Goal: Find contact information: Find contact information

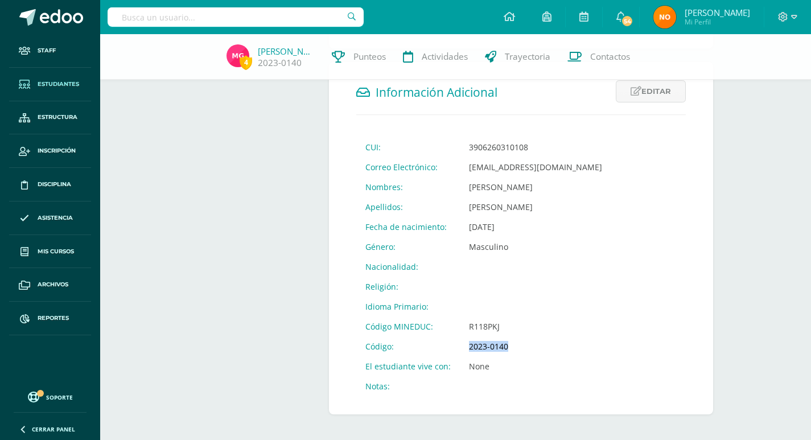
click at [59, 78] on link "Estudiantes" at bounding box center [50, 85] width 82 height 34
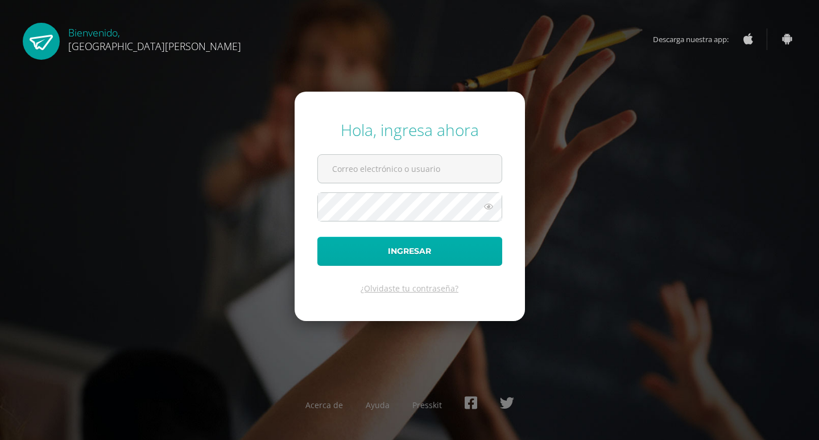
type input "controlacademico@bilinguesanjuan.edu.gt"
click at [399, 248] on button "Ingresar" at bounding box center [409, 251] width 185 height 29
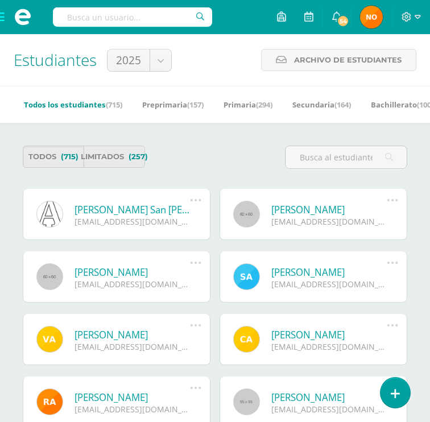
click at [80, 22] on input "text" at bounding box center [132, 16] width 159 height 19
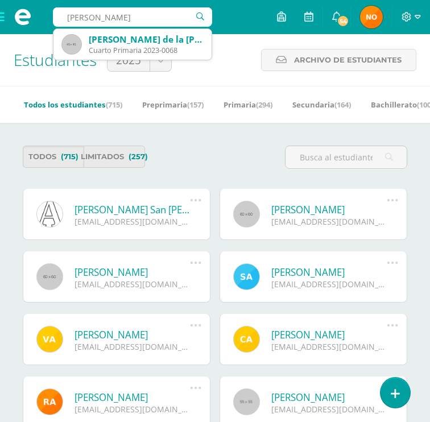
type input "benjamin sumalá"
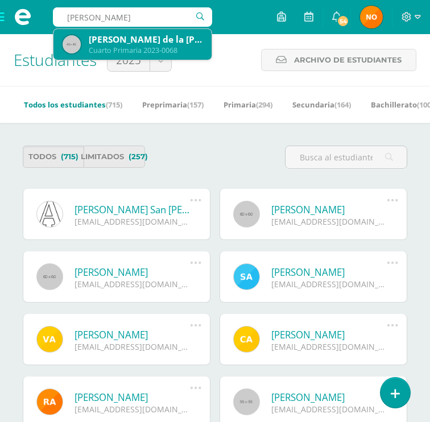
click at [135, 43] on div "[PERSON_NAME] de la [PERSON_NAME]" at bounding box center [146, 40] width 114 height 12
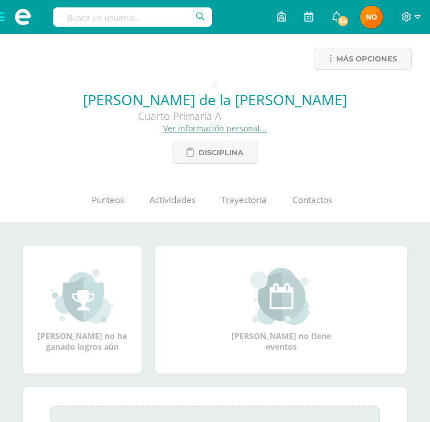
click at [199, 130] on link "Ver información personal..." at bounding box center [215, 128] width 104 height 11
click at [197, 131] on link "Ver información personal..." at bounding box center [215, 128] width 104 height 11
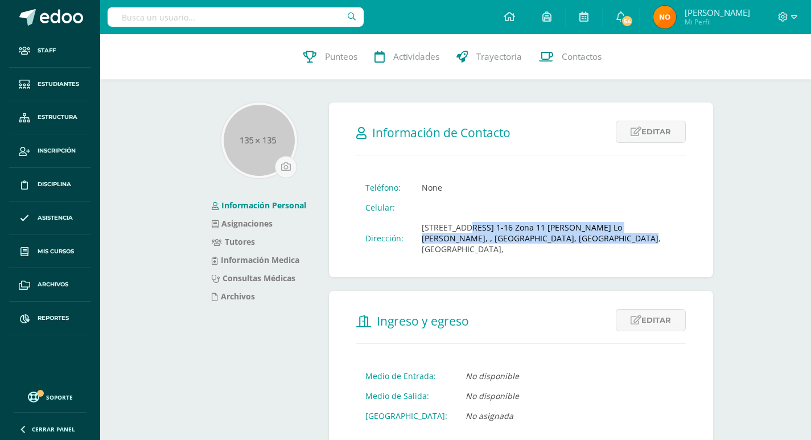
drag, startPoint x: 421, startPoint y: 228, endPoint x: 593, endPoint y: 244, distance: 173.2
click at [430, 244] on td "[STREET_ADDRESS] 1-16 Zona 11 [PERSON_NAME] Lo [PERSON_NAME], , [GEOGRAPHIC_DAT…" at bounding box center [548, 238] width 273 height 42
copy td "14 ave. 1-16 Zona 11 de Mixco Lo de Fuentes, , Guatemala, Guatemala, Guatemala,"
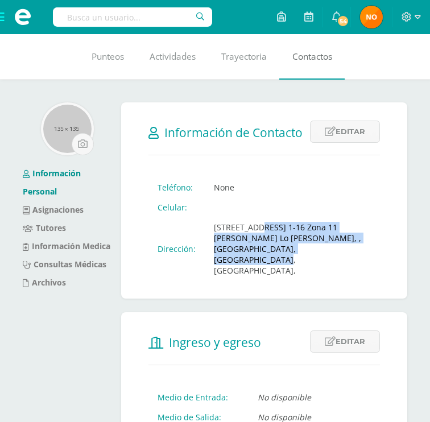
click at [312, 55] on span "Contactos" at bounding box center [312, 57] width 40 height 12
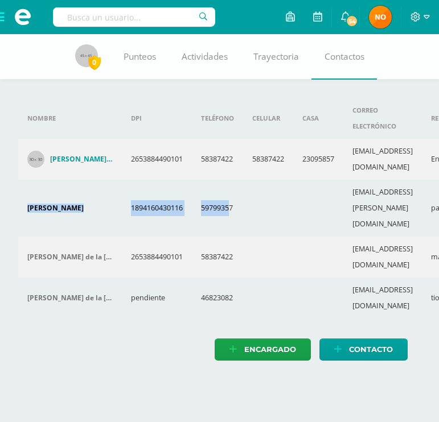
drag, startPoint x: 28, startPoint y: 166, endPoint x: 230, endPoint y: 168, distance: 202.0
click at [230, 180] on tr "Marvell Sumala 1894160430116 59799357 marvel.david@gmail.com papa Editar contac…" at bounding box center [278, 208] width 520 height 57
click at [286, 180] on td at bounding box center [268, 208] width 50 height 57
drag, startPoint x: 28, startPoint y: 167, endPoint x: 246, endPoint y: 175, distance: 218.6
click at [246, 180] on tr "Marvell Sumala 1894160430116 59799357 marvel.david@gmail.com papa Editar contac…" at bounding box center [278, 208] width 520 height 57
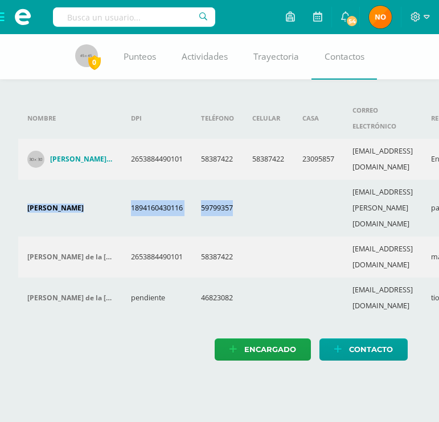
copy tr "Marvell Sumala 1894160430116 59799357"
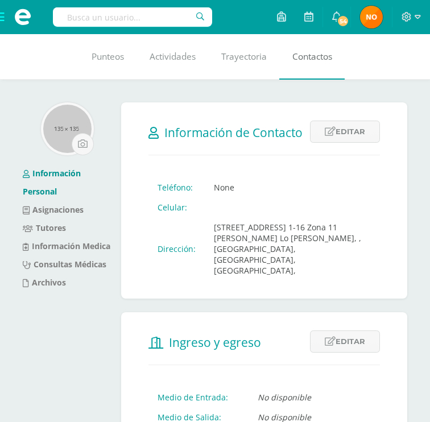
click at [311, 53] on span "Contactos" at bounding box center [312, 57] width 40 height 12
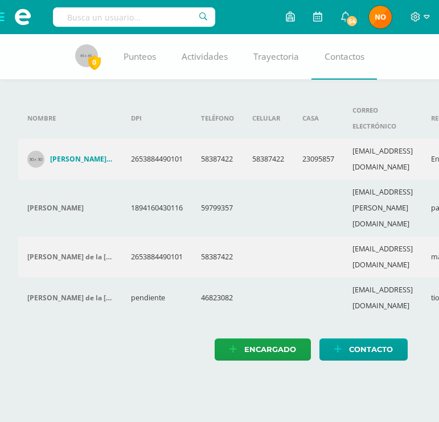
click at [109, 155] on h4 "[PERSON_NAME] De La [PERSON_NAME]" at bounding box center [81, 159] width 63 height 9
click at [106, 155] on h4 "[PERSON_NAME] De La [PERSON_NAME]" at bounding box center [81, 159] width 63 height 9
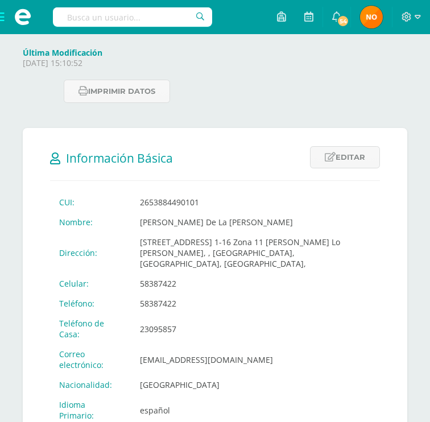
scroll to position [171, 0]
